Goal: Task Accomplishment & Management: Use online tool/utility

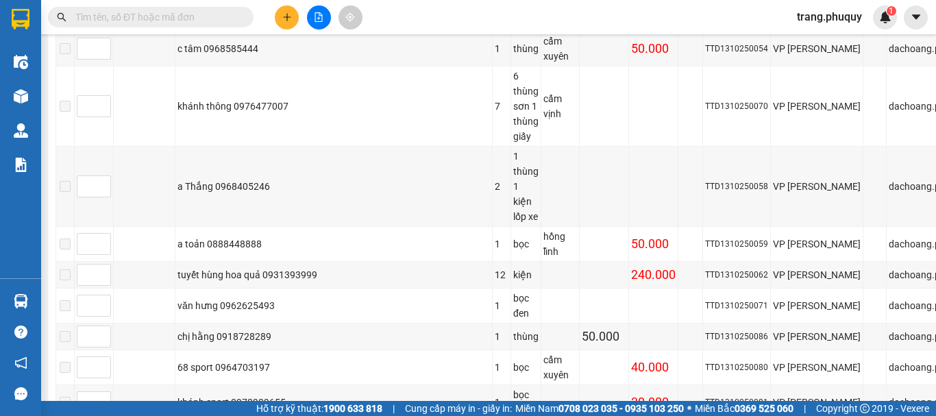
click at [293, 19] on button at bounding box center [287, 17] width 24 height 24
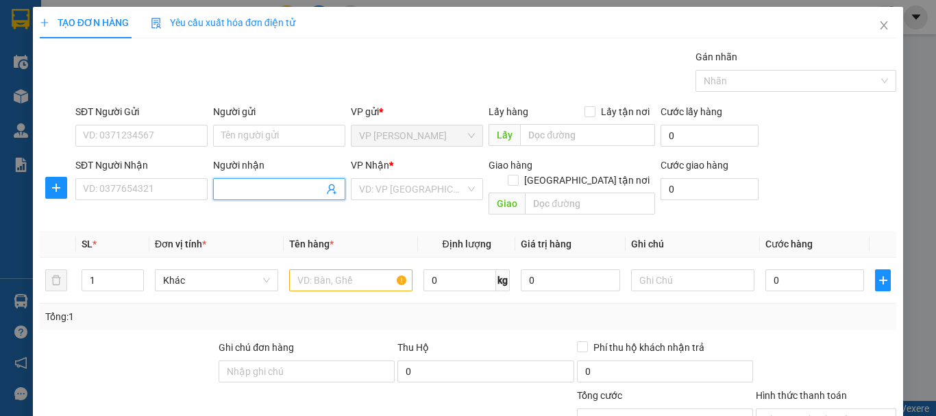
click at [243, 182] on input "Người nhận" at bounding box center [272, 189] width 102 height 15
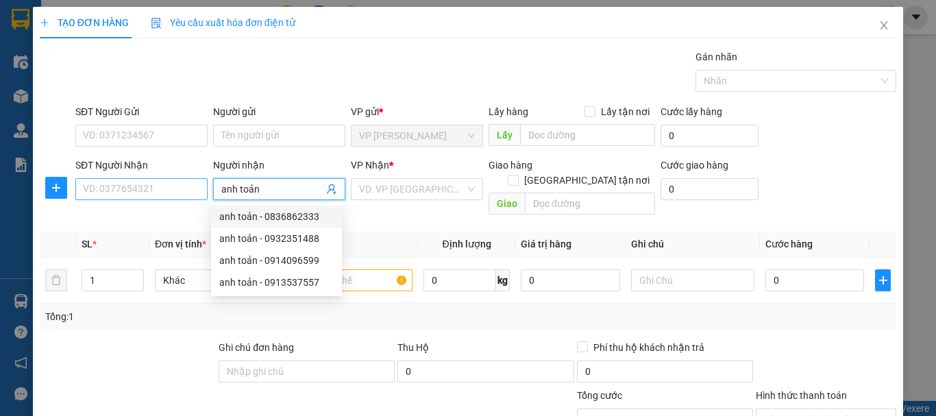
type input "anh toản"
click at [101, 191] on input "SĐT Người Nhận" at bounding box center [141, 189] width 132 height 22
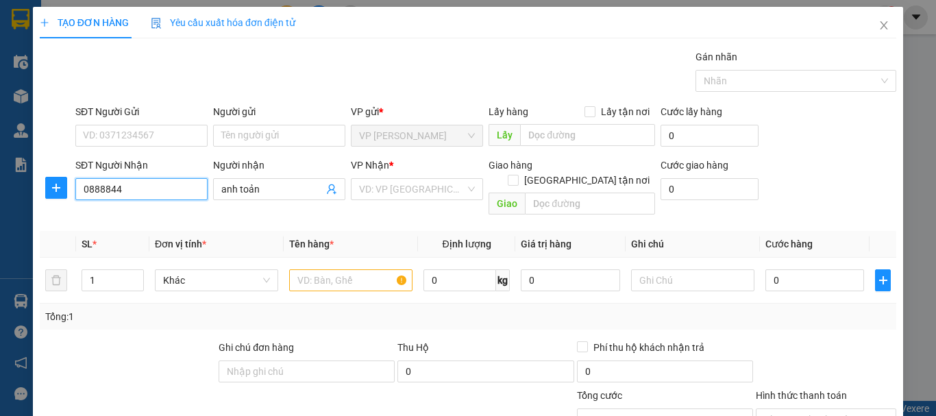
click at [110, 187] on input "0888844" at bounding box center [141, 189] width 132 height 22
click at [158, 221] on div "0888448888 - a toản" at bounding box center [140, 216] width 114 height 15
type input "0888448888"
type input "a toản"
type input "hồng lĩnh"
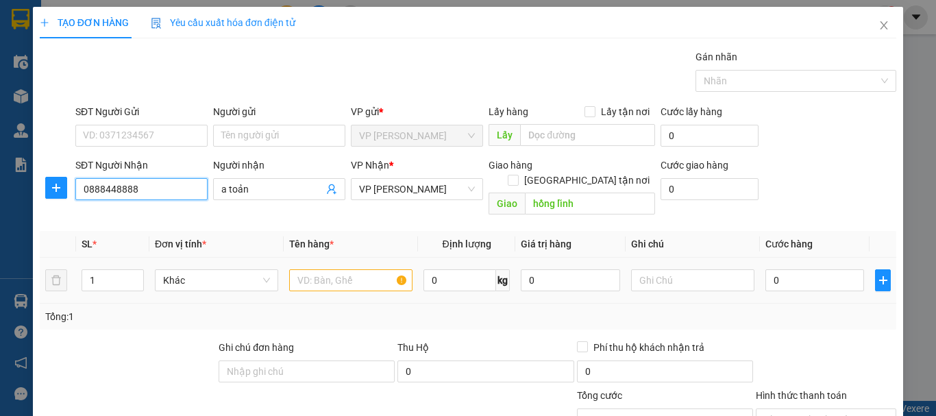
type input "0888448888"
click at [314, 269] on input "text" at bounding box center [350, 280] width 123 height 22
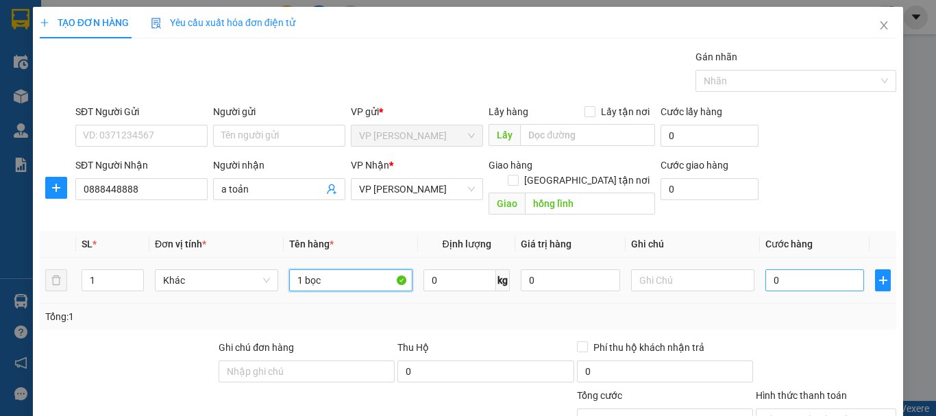
type input "1 bọc"
click at [766, 269] on input "0" at bounding box center [815, 280] width 99 height 22
type input "5"
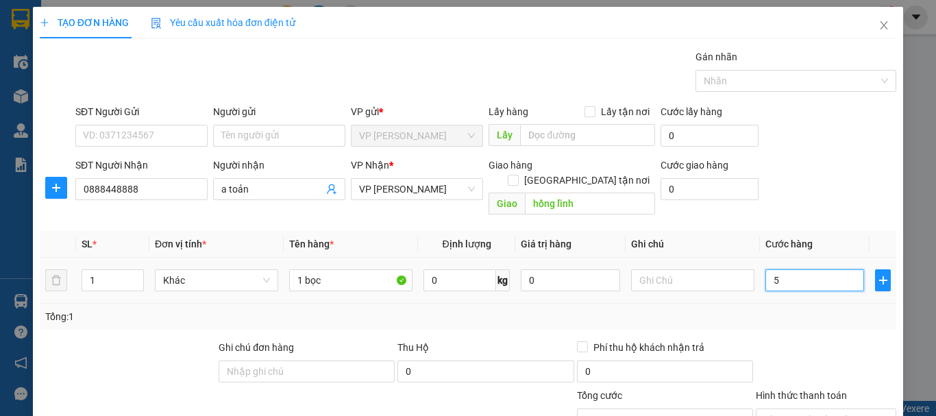
type input "50"
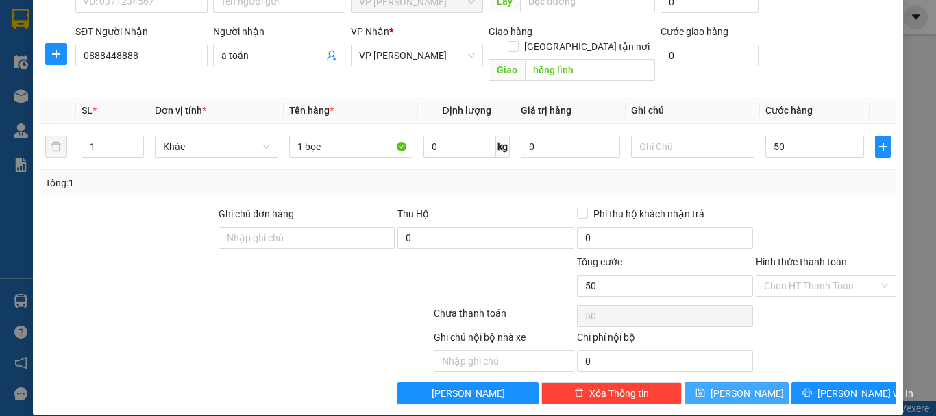
type input "50.000"
click at [734, 386] on span "[PERSON_NAME]" at bounding box center [747, 393] width 73 height 15
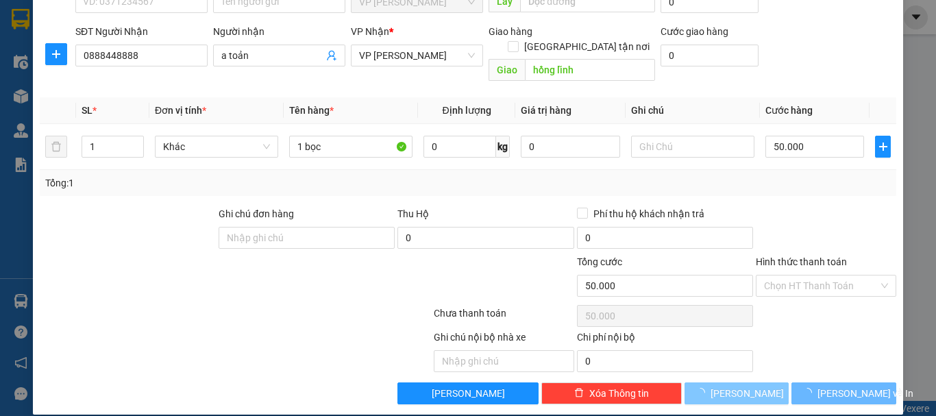
type input "0"
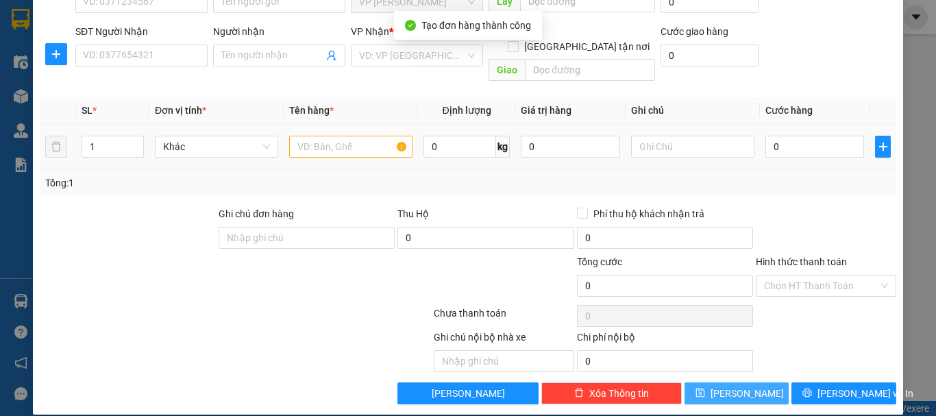
scroll to position [0, 0]
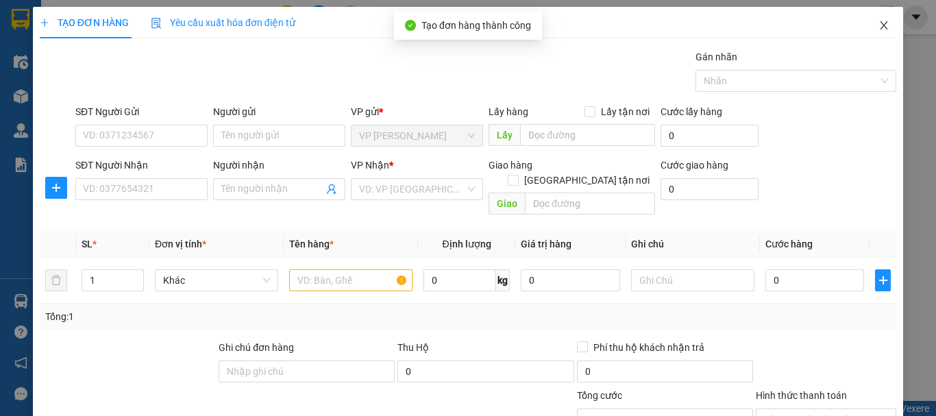
click at [879, 27] on icon "close" at bounding box center [884, 25] width 11 height 11
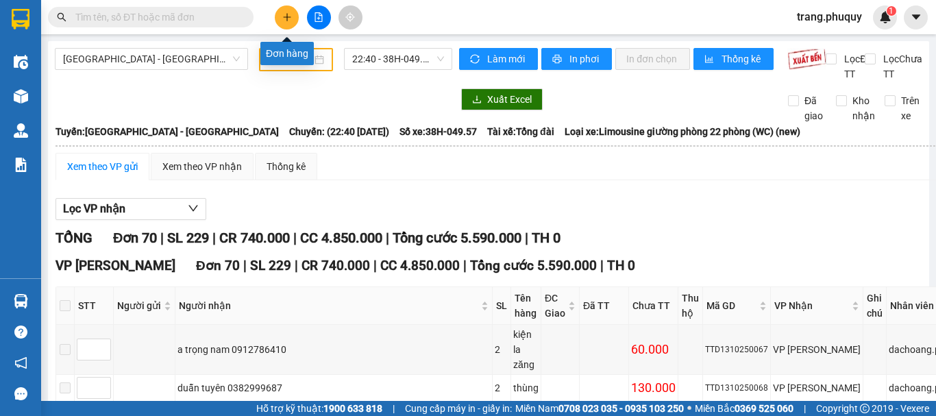
click at [286, 23] on button at bounding box center [287, 17] width 24 height 24
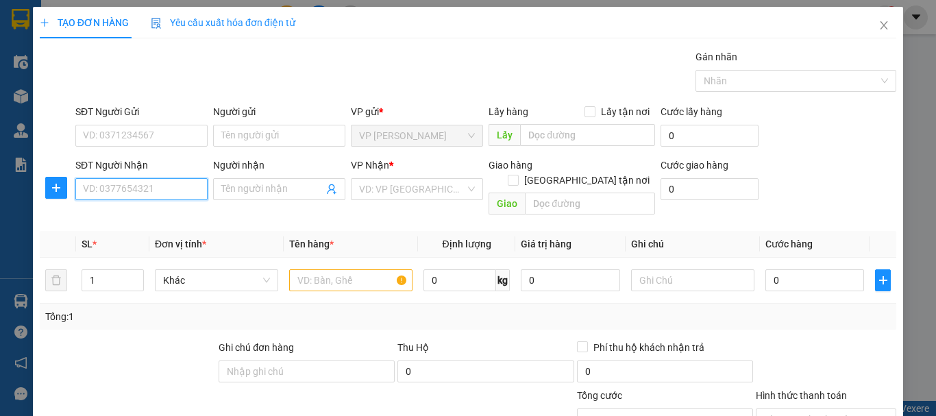
click at [143, 183] on input "SĐT Người Nhận" at bounding box center [141, 189] width 132 height 22
click at [880, 25] on icon "close" at bounding box center [884, 25] width 11 height 11
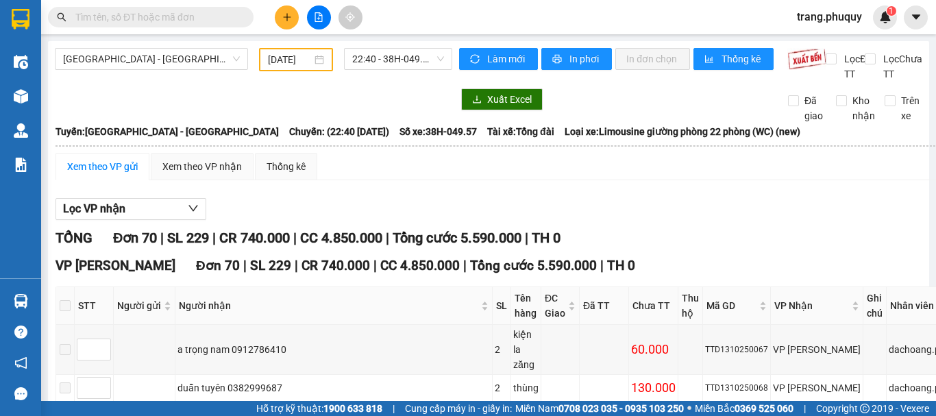
click at [208, 19] on input "text" at bounding box center [156, 17] width 162 height 15
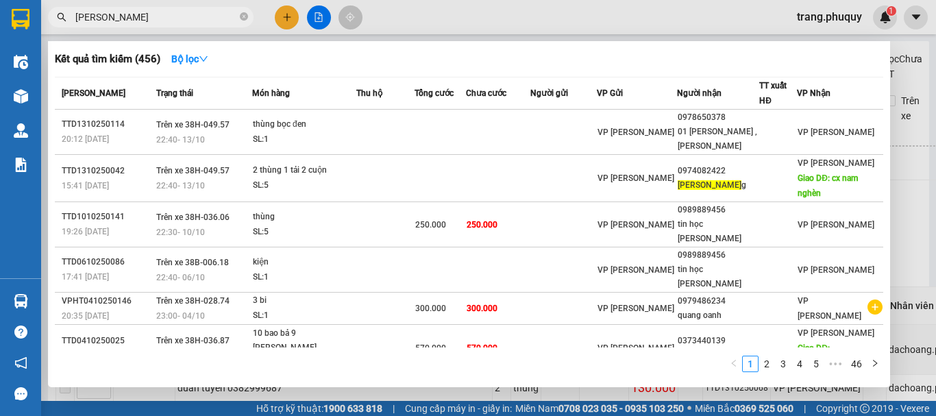
type input "[PERSON_NAME]"
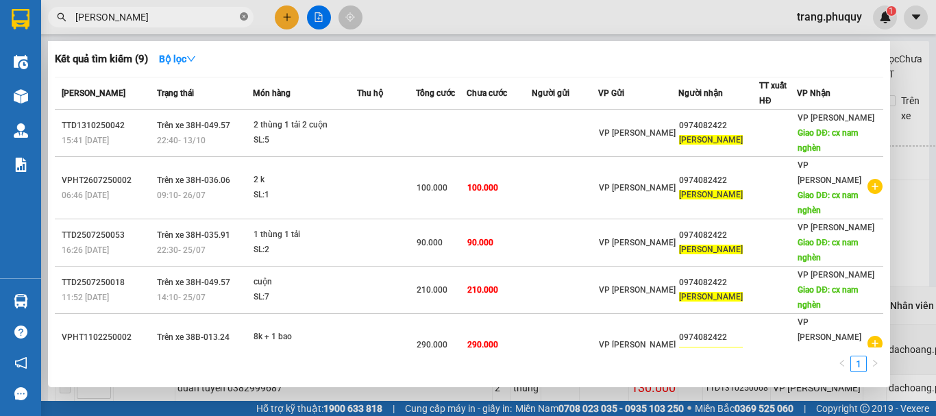
click at [240, 19] on icon "close-circle" at bounding box center [244, 16] width 8 height 8
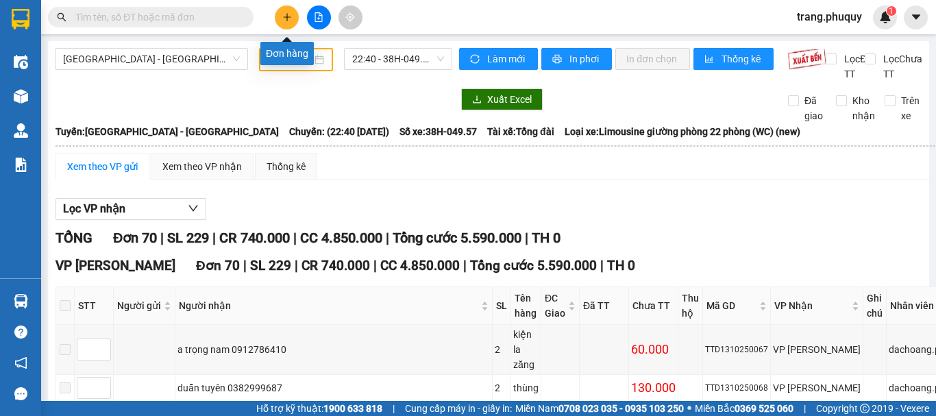
click at [285, 13] on icon "plus" at bounding box center [287, 17] width 10 height 10
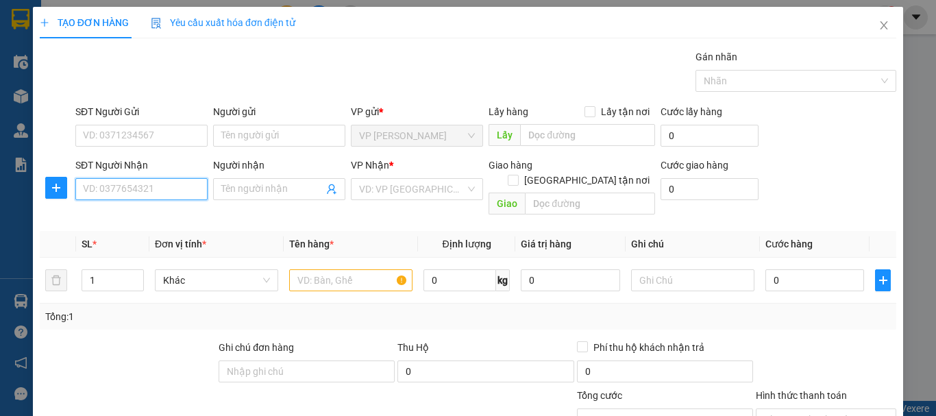
click at [106, 198] on input "SĐT Người Nhận" at bounding box center [141, 189] width 132 height 22
type input "0974082422"
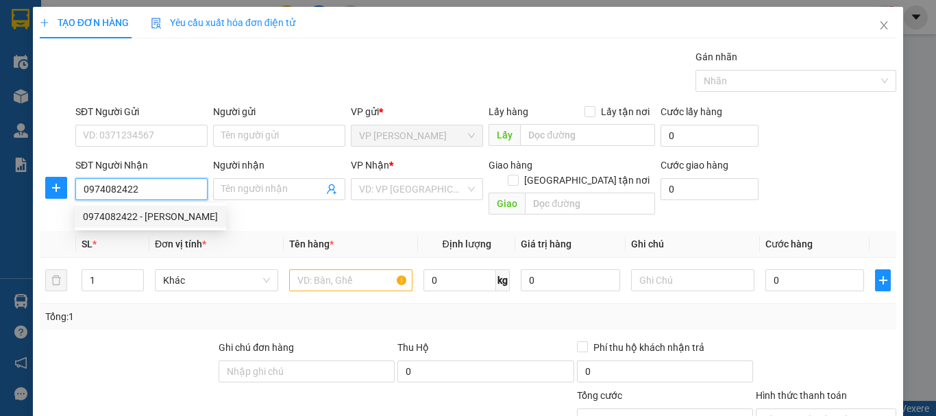
click at [169, 221] on div "0974082422 - [PERSON_NAME]" at bounding box center [150, 216] width 135 height 15
type input "[PERSON_NAME]"
type input "cx nam nghèn"
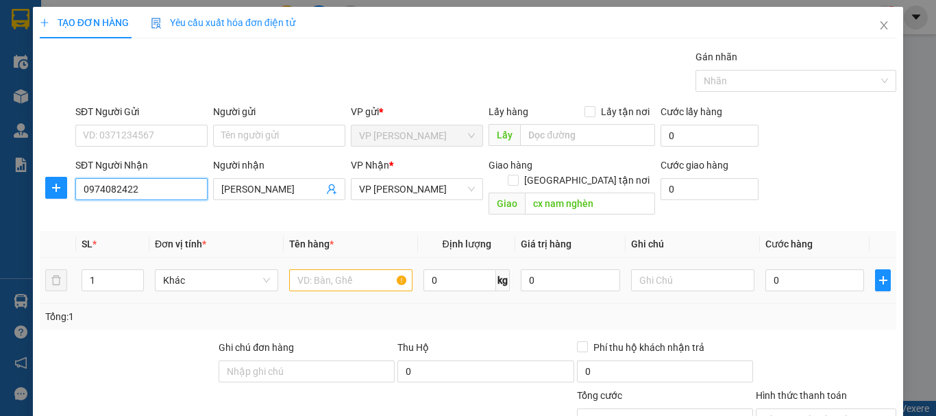
type input "0974082422"
click at [317, 269] on input "text" at bounding box center [350, 280] width 123 height 22
click at [101, 270] on input "1" at bounding box center [112, 280] width 61 height 21
click at [111, 270] on input "1" at bounding box center [112, 280] width 61 height 21
type input "5"
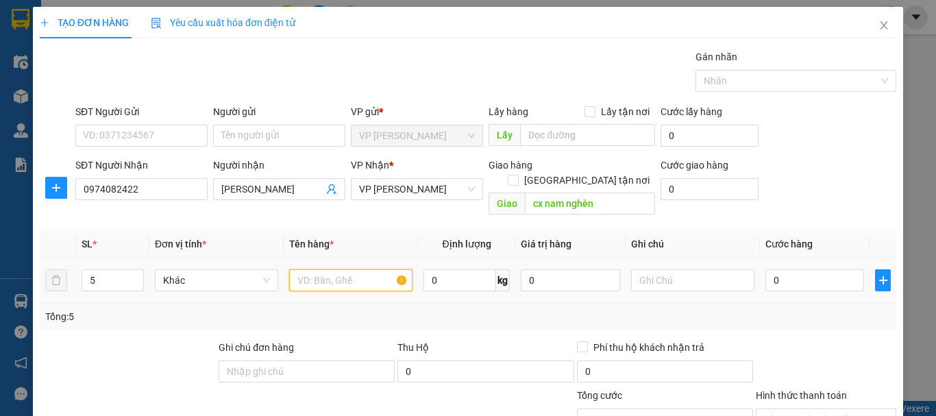
click at [324, 273] on input "text" at bounding box center [350, 280] width 123 height 22
type input "2t + 1bao+ 2 cuộn"
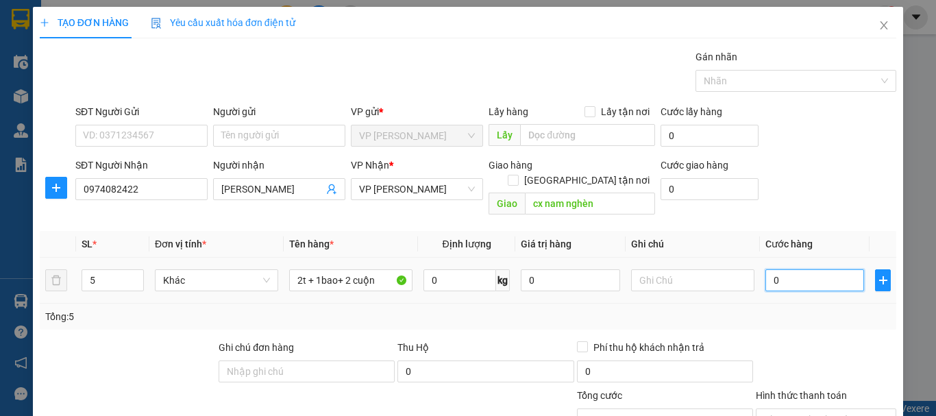
click at [793, 269] on input "0" at bounding box center [815, 280] width 99 height 22
type input "2"
type input "24"
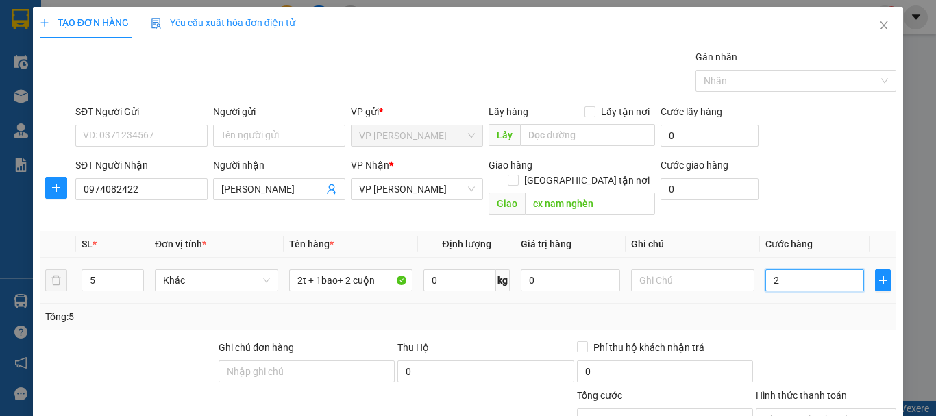
type input "24"
type input "240"
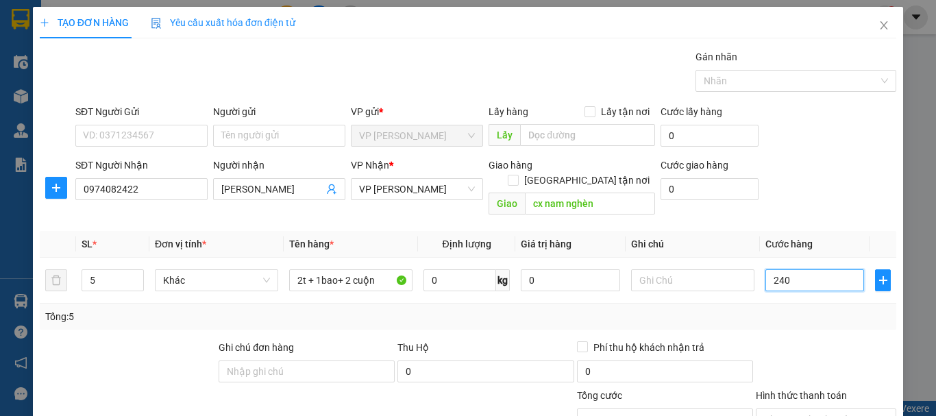
scroll to position [134, 0]
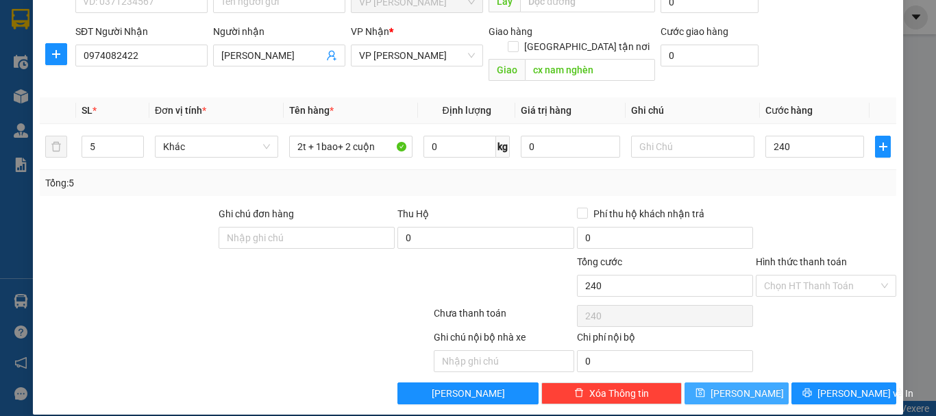
type input "240.000"
click at [734, 386] on span "[PERSON_NAME]" at bounding box center [747, 393] width 73 height 15
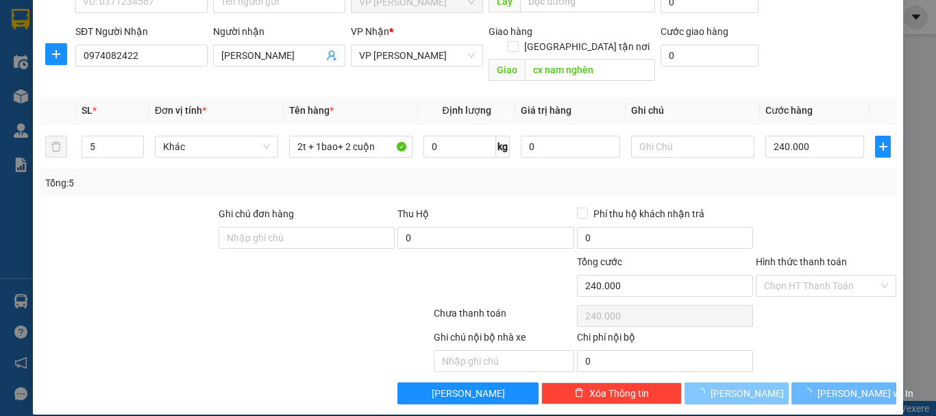
type input "1"
type input "0"
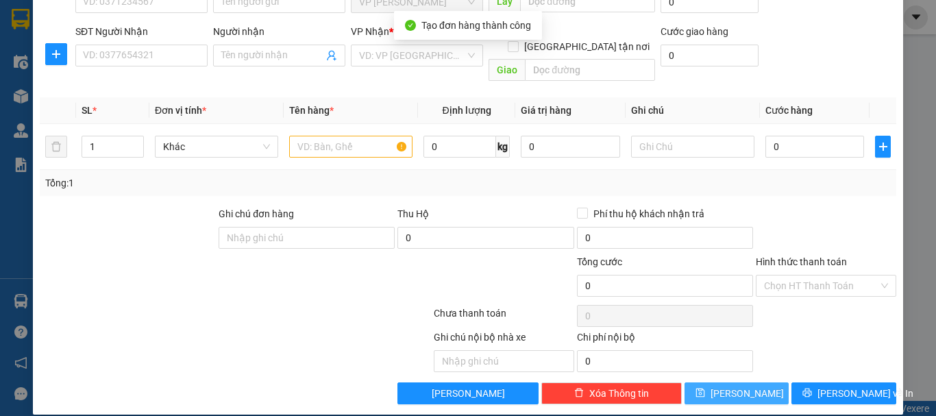
scroll to position [0, 0]
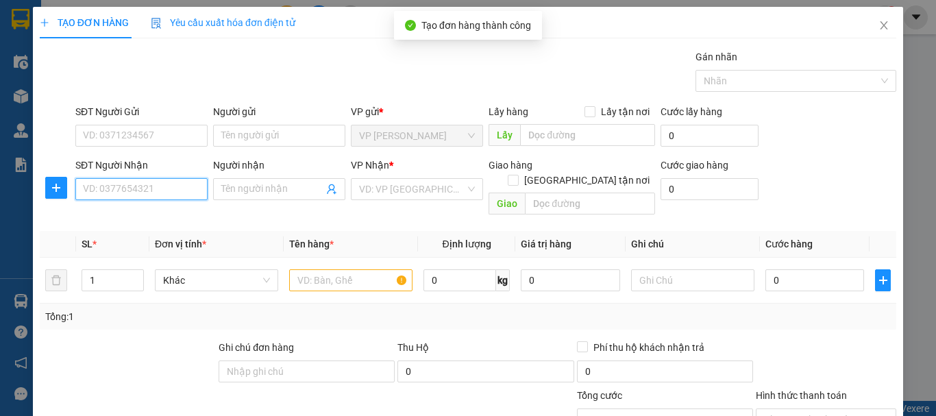
click at [171, 189] on input "SĐT Người Nhận" at bounding box center [141, 189] width 132 height 22
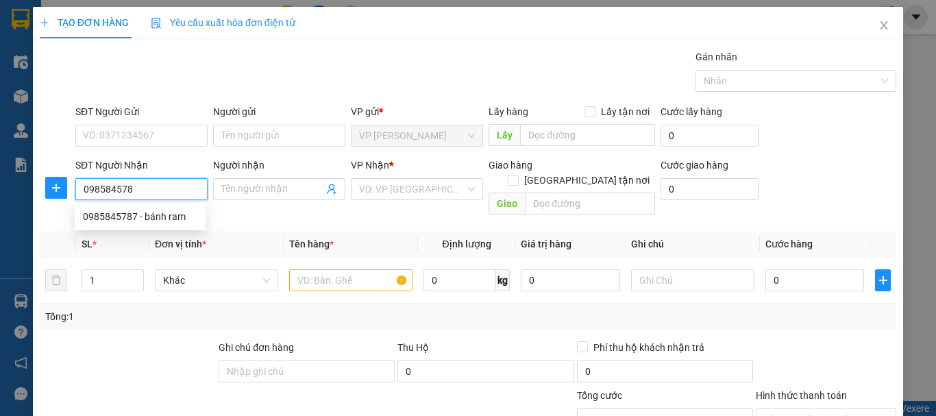
type input "0985845787"
click at [175, 221] on div "0985845787 - bánh ram" at bounding box center [140, 216] width 114 height 15
type input "bánh ram"
type input "cầu vượt đồng văn [GEOGRAPHIC_DATA]"
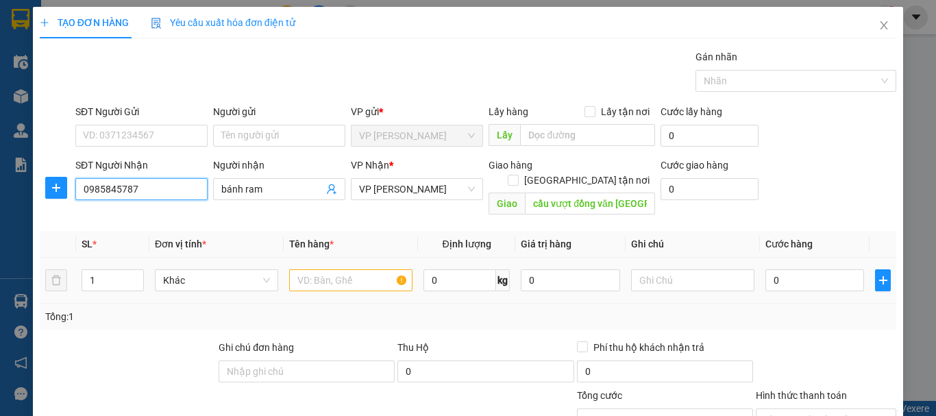
type input "0985845787"
click at [312, 272] on input "text" at bounding box center [350, 280] width 123 height 22
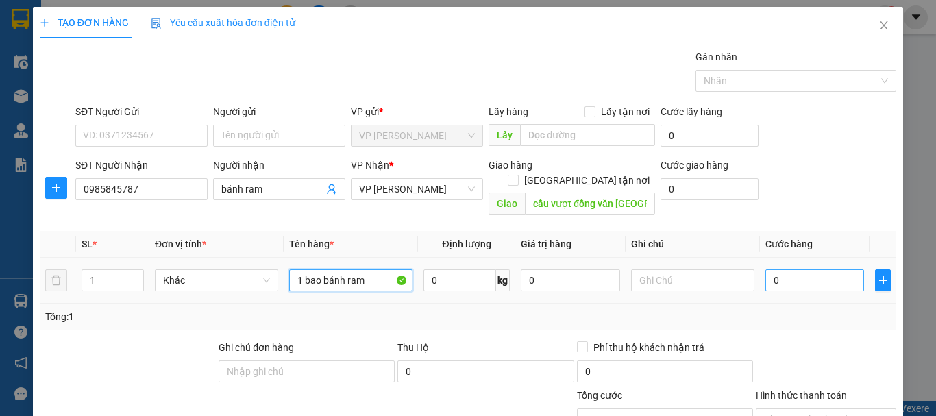
type input "1 bao bánh ram"
click at [819, 272] on input "0" at bounding box center [815, 280] width 99 height 22
type input "7"
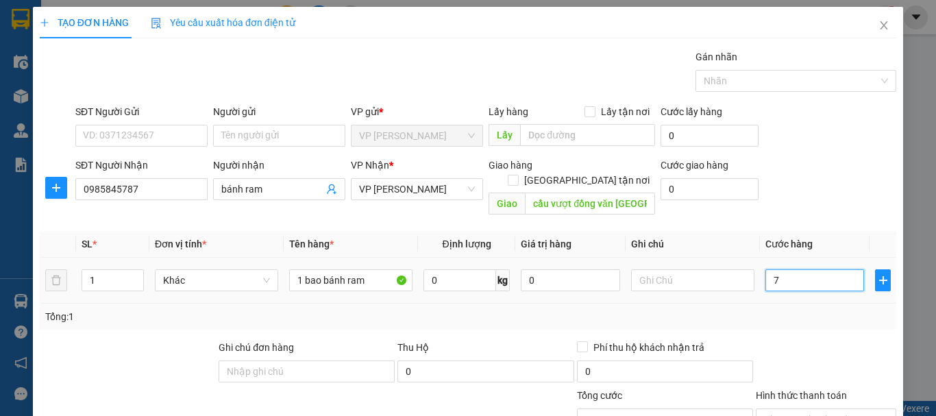
type input "70"
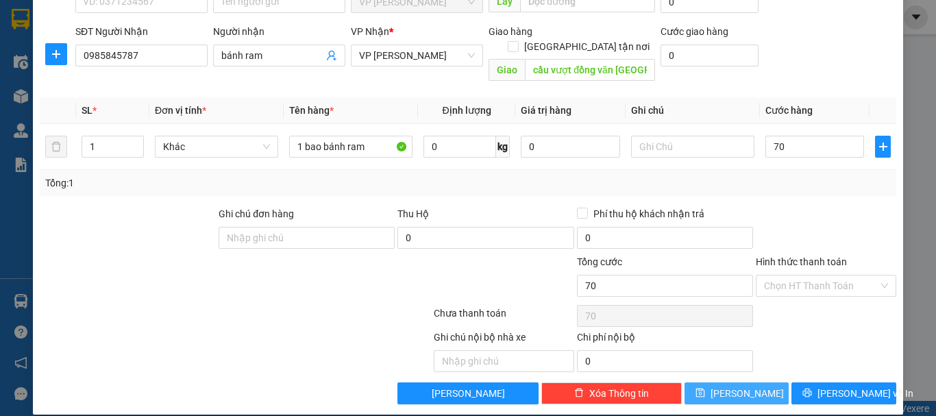
type input "70.000"
click at [753, 388] on button "[PERSON_NAME]" at bounding box center [737, 394] width 105 height 22
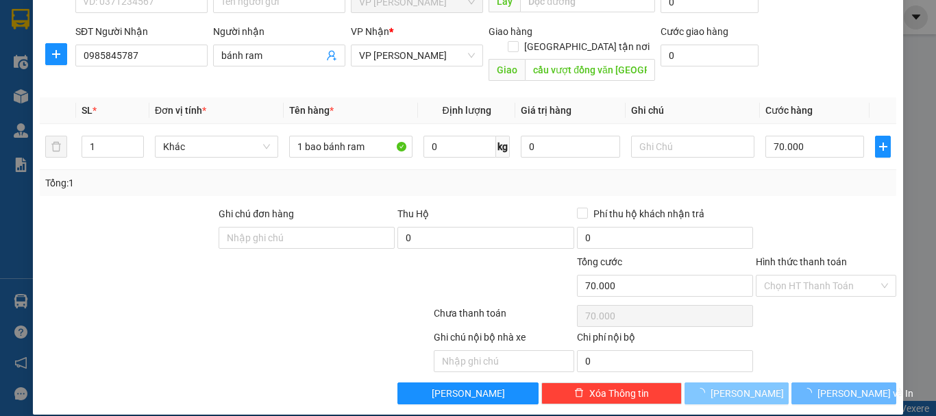
type input "0"
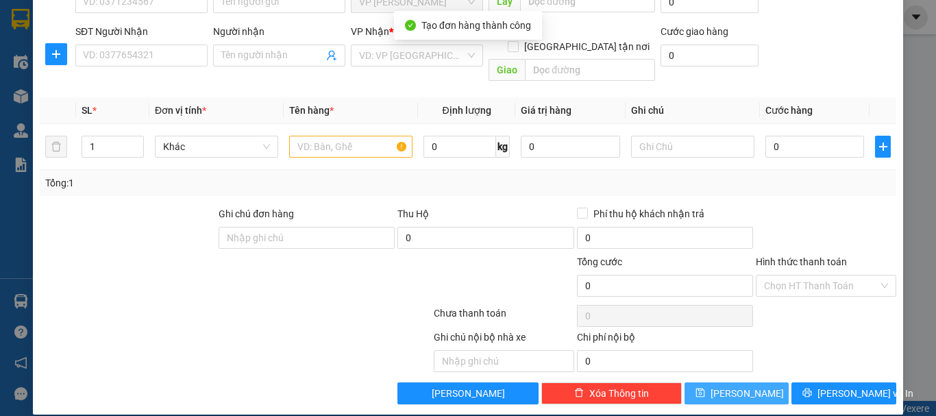
scroll to position [0, 0]
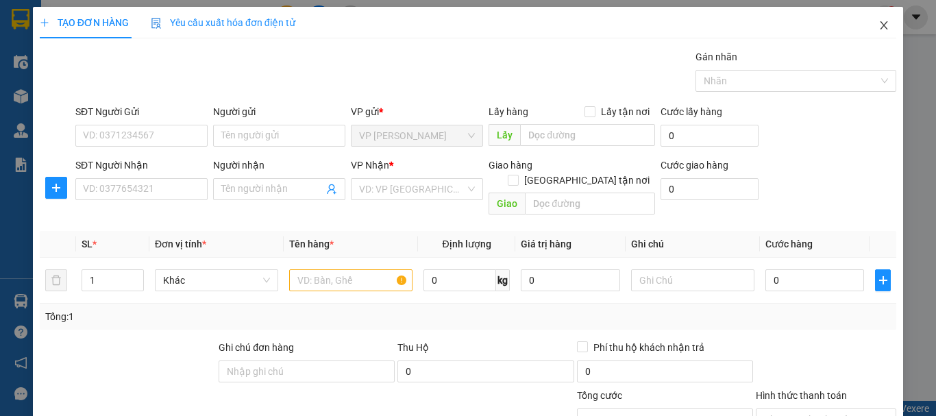
click at [881, 29] on icon "close" at bounding box center [885, 25] width 8 height 8
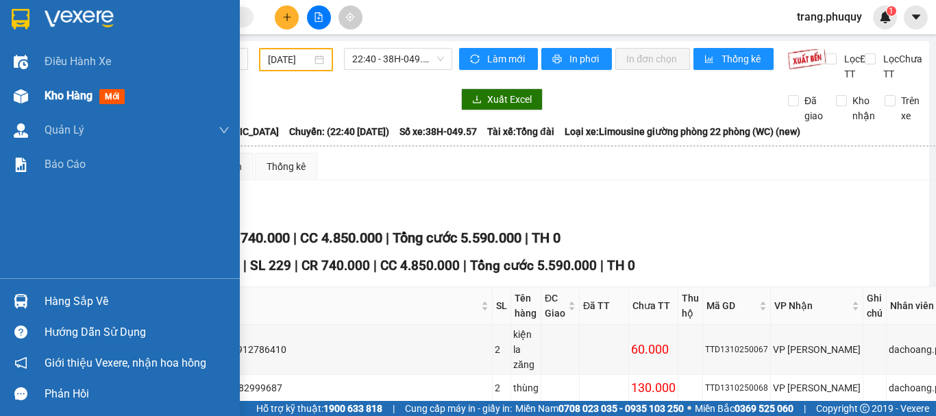
click at [44, 89] on div "Kho hàng mới" at bounding box center [120, 96] width 240 height 34
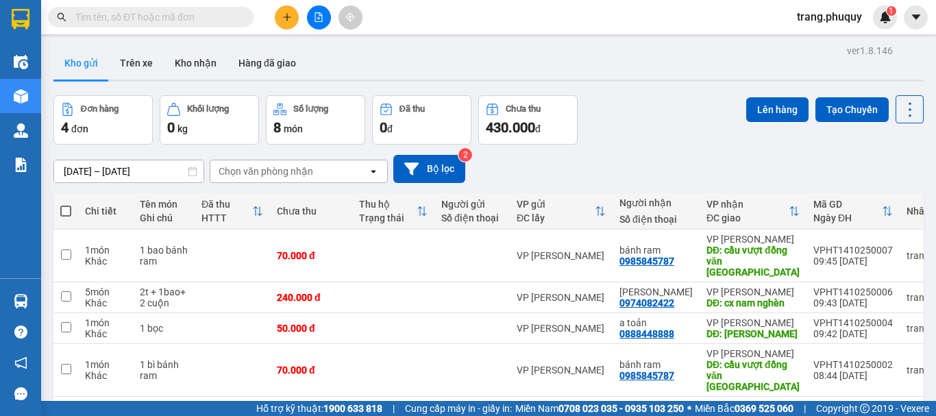
click at [64, 211] on span at bounding box center [65, 211] width 11 height 11
click at [66, 204] on input "checkbox" at bounding box center [66, 204] width 0 height 0
checkbox input "true"
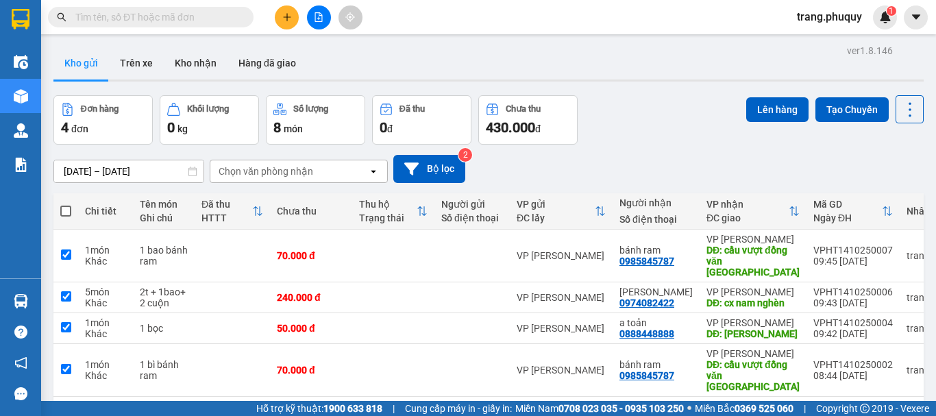
checkbox input "true"
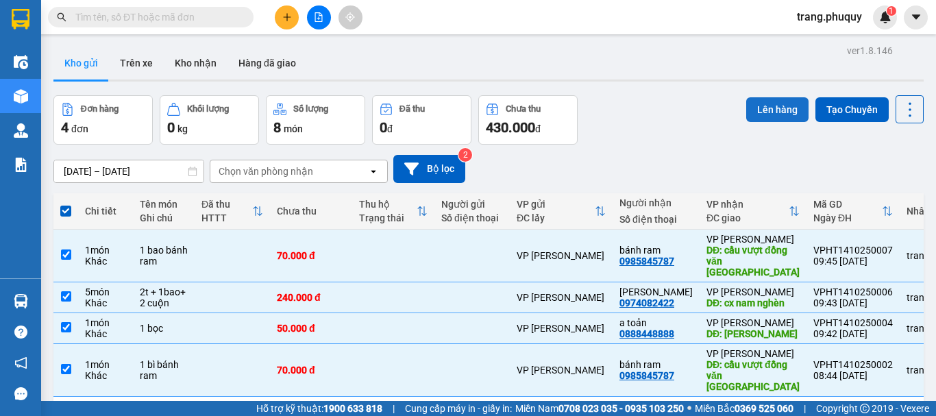
click at [766, 111] on button "Lên hàng" at bounding box center [778, 109] width 62 height 25
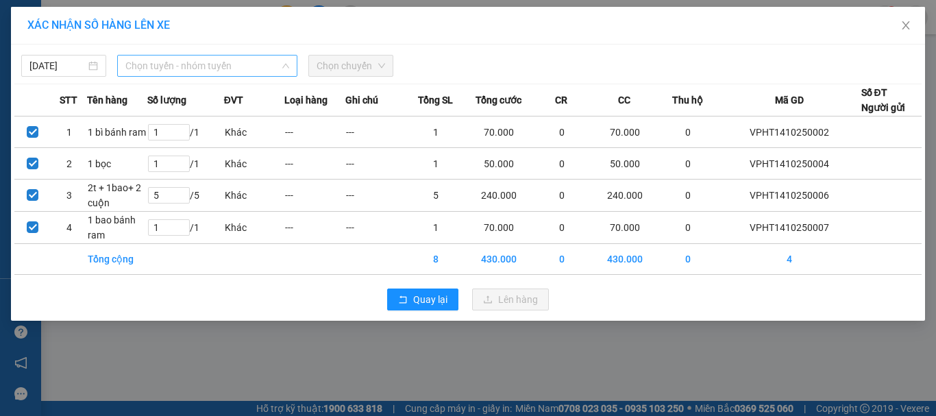
click at [200, 62] on span "Chọn tuyến - nhóm tuyến" at bounding box center [207, 66] width 164 height 21
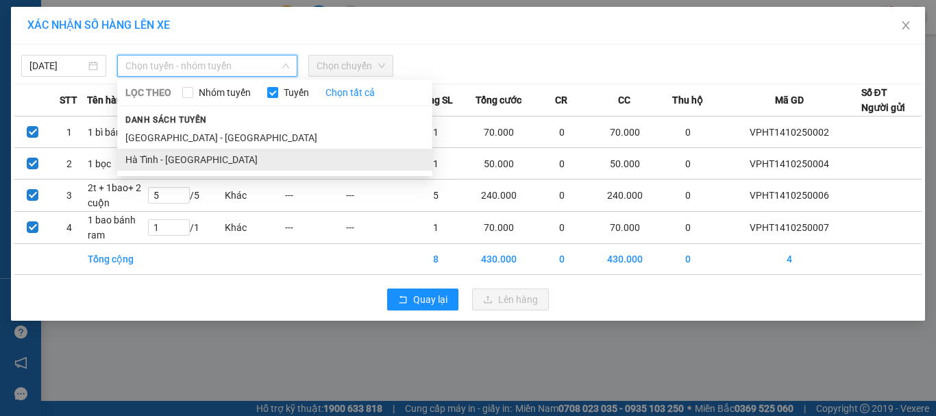
click at [138, 160] on li "Hà Tĩnh - [GEOGRAPHIC_DATA]" at bounding box center [274, 160] width 315 height 22
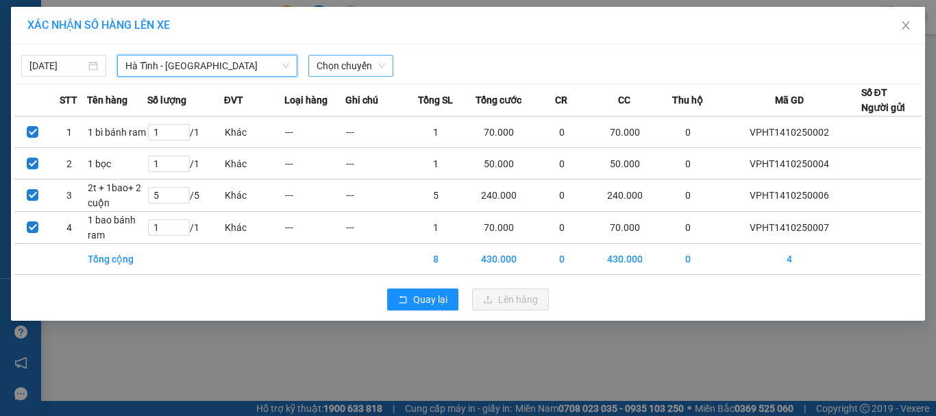
click at [346, 60] on span "Chọn chuyến" at bounding box center [351, 66] width 69 height 21
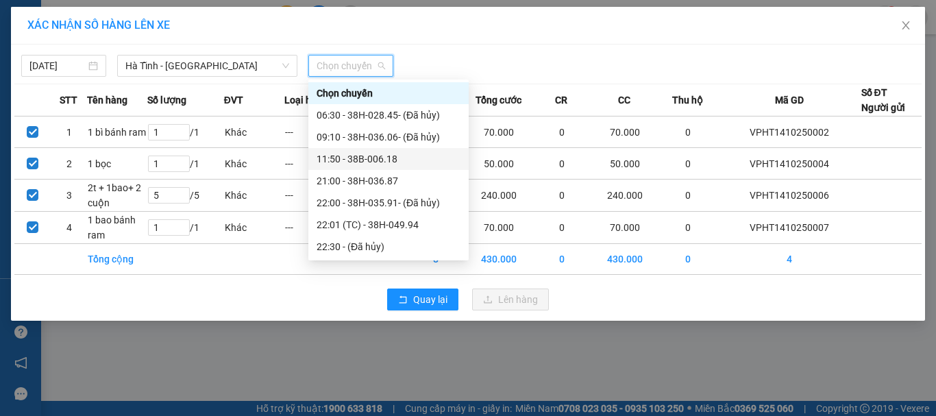
click at [352, 162] on div "11:50 - 38B-006.18" at bounding box center [389, 159] width 144 height 15
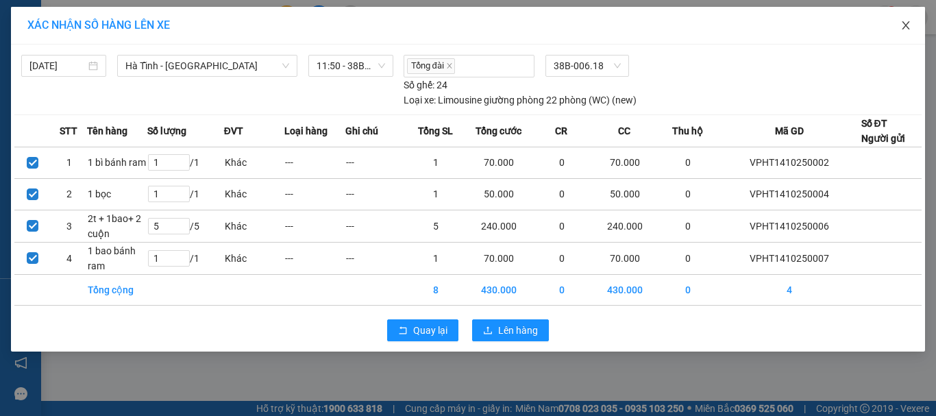
click at [905, 32] on span "Close" at bounding box center [906, 26] width 38 height 38
